Goal: Transaction & Acquisition: Obtain resource

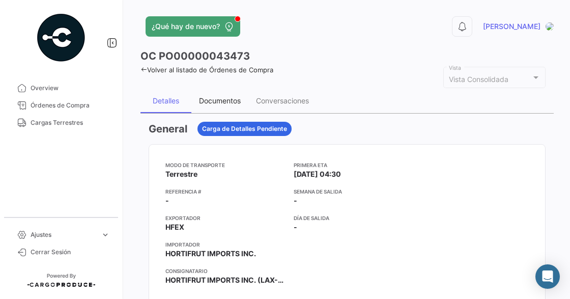
click at [223, 101] on div "Documentos" at bounding box center [220, 100] width 42 height 9
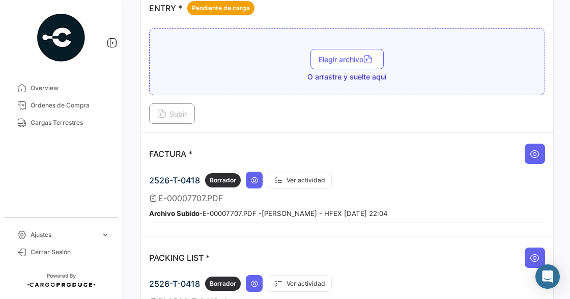
scroll to position [698, 0]
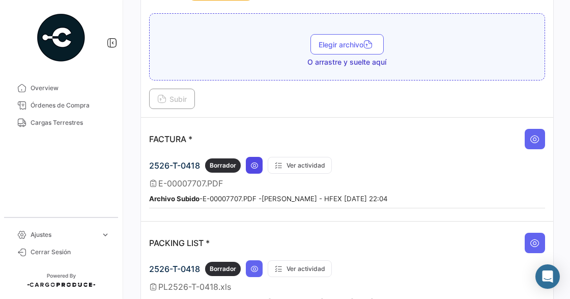
click at [258, 161] on icon at bounding box center [254, 165] width 8 height 8
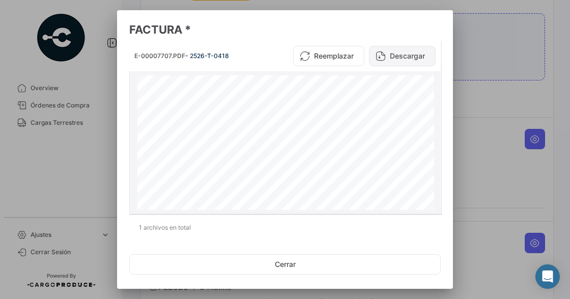
click at [377, 55] on icon at bounding box center [381, 56] width 10 height 10
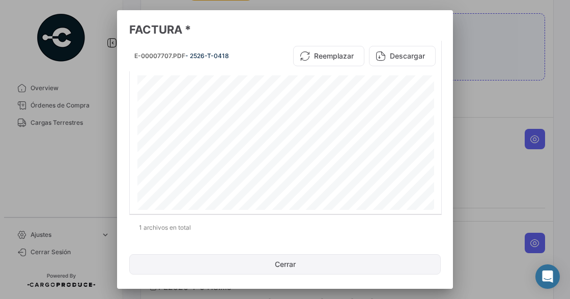
click at [286, 264] on button "Cerrar" at bounding box center [285, 264] width 312 height 20
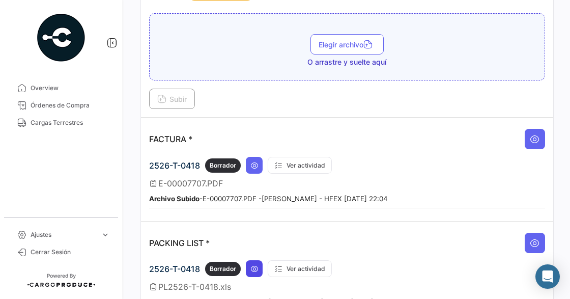
click at [258, 260] on button at bounding box center [254, 268] width 17 height 17
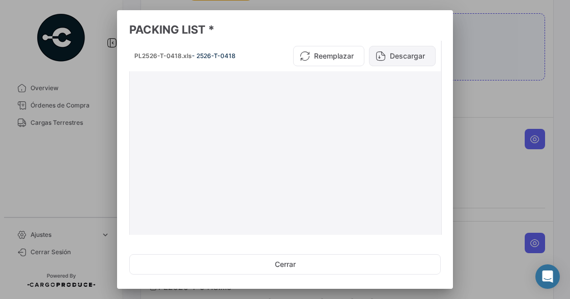
click at [376, 59] on icon at bounding box center [381, 56] width 10 height 10
click at [383, 54] on button "Descargar" at bounding box center [402, 56] width 67 height 20
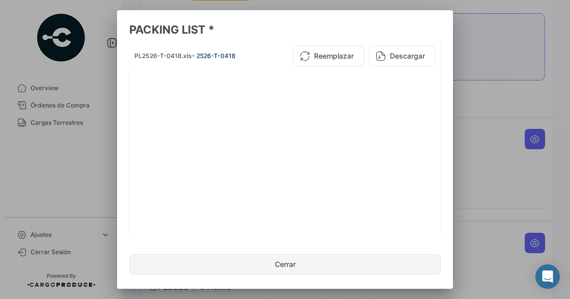
click at [282, 264] on button "Cerrar" at bounding box center [285, 264] width 312 height 20
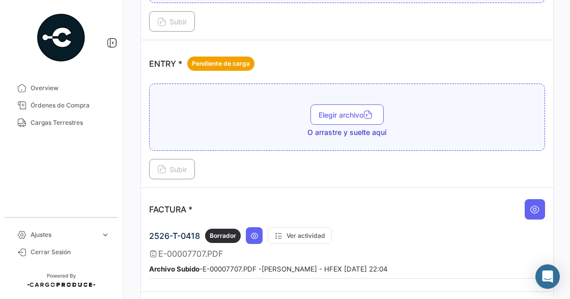
scroll to position [643, 0]
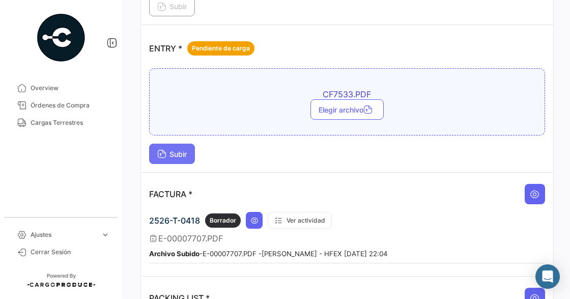
click at [171, 152] on span "Subir" at bounding box center [172, 154] width 30 height 9
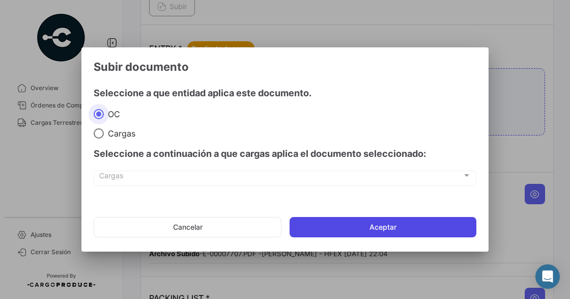
click at [336, 223] on button "Aceptar" at bounding box center [383, 227] width 187 height 20
